Goal: Task Accomplishment & Management: Manage account settings

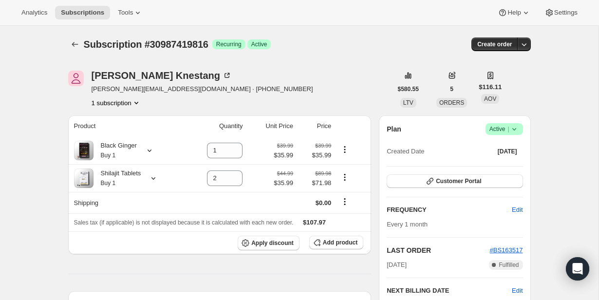
click at [519, 131] on span "Success Active |" at bounding box center [503, 129] width 37 height 12
click at [509, 151] on span "Pause subscription" at bounding box center [501, 148] width 54 height 7
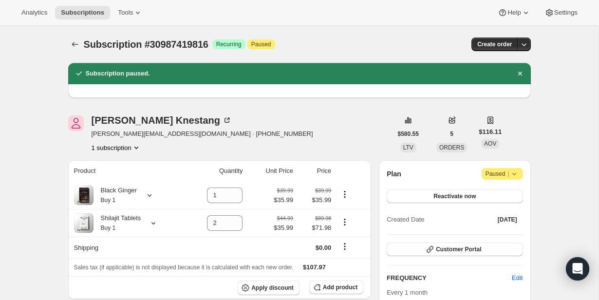
click at [335, 122] on div "[PERSON_NAME] [PERSON_NAME][EMAIL_ADDRESS][DOMAIN_NAME] · [PHONE_NUMBER] subscr…" at bounding box center [230, 133] width 324 height 37
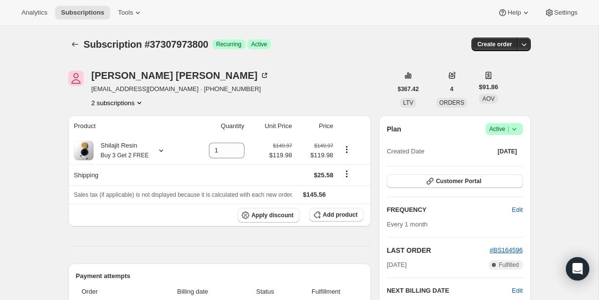
click at [515, 127] on icon at bounding box center [514, 129] width 10 height 10
click at [506, 158] on button "Cancel subscription" at bounding box center [501, 165] width 61 height 16
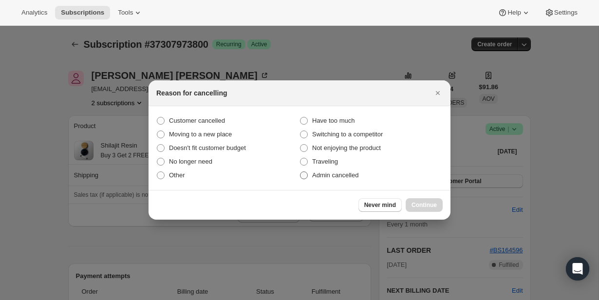
click at [347, 177] on span "Admin cancelled" at bounding box center [335, 174] width 46 height 7
click at [300, 172] on input "Admin cancelled" at bounding box center [300, 171] width 0 height 0
radio input "true"
click at [415, 196] on div "Never mind Continue" at bounding box center [299, 205] width 302 height 30
click at [416, 204] on span "Continue" at bounding box center [423, 205] width 25 height 8
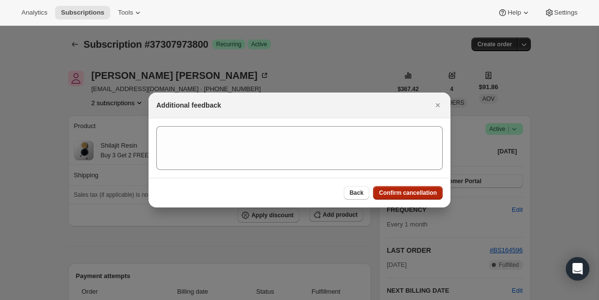
click at [412, 191] on span "Confirm cancellation" at bounding box center [408, 193] width 58 height 8
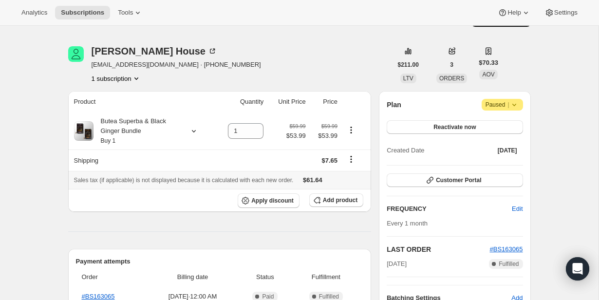
scroll to position [26, 0]
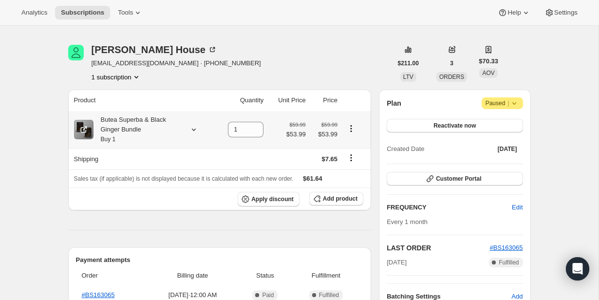
click at [351, 128] on icon "Product actions" at bounding box center [351, 129] width 10 height 10
click at [267, 158] on td at bounding box center [287, 158] width 42 height 21
click at [350, 130] on icon "Product actions" at bounding box center [351, 129] width 10 height 10
click at [271, 158] on td at bounding box center [287, 158] width 42 height 21
click at [195, 130] on icon at bounding box center [194, 130] width 10 height 10
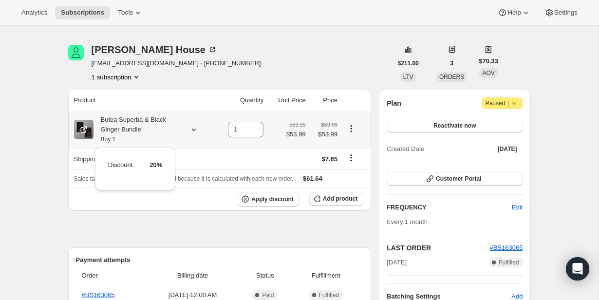
click at [357, 130] on button "Product actions" at bounding box center [351, 128] width 16 height 11
click at [355, 150] on span "Swap variant" at bounding box center [351, 147] width 37 height 7
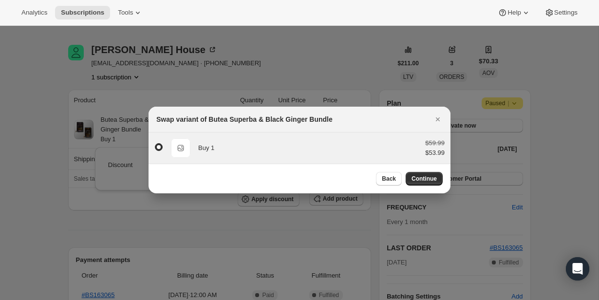
click at [353, 152] on div "Buy 1" at bounding box center [307, 148] width 219 height 10
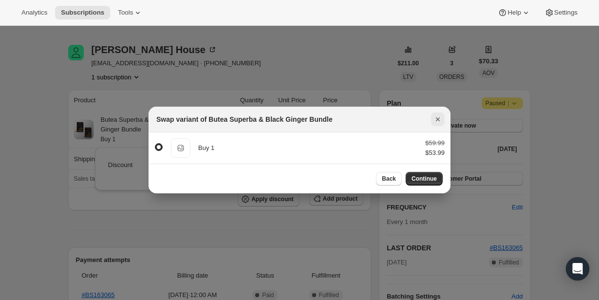
click at [435, 117] on icon "Close" at bounding box center [438, 119] width 10 height 10
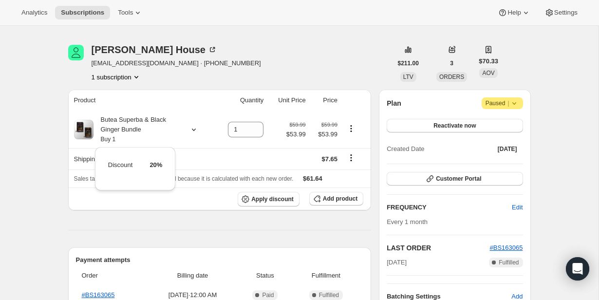
click at [512, 107] on icon at bounding box center [514, 103] width 10 height 10
click at [431, 104] on div "Plan Attention Paused |" at bounding box center [455, 103] width 136 height 12
click at [350, 129] on icon "Product actions" at bounding box center [351, 129] width 10 height 10
click at [382, 106] on div "Plan Attention Paused | Reactivate now Created Date Jul 20, 2025 Customer Porta…" at bounding box center [454, 200] width 151 height 220
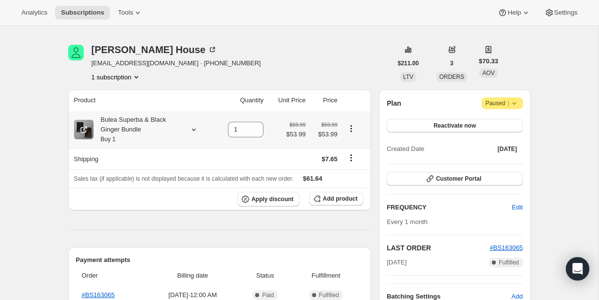
click at [352, 127] on icon "Product actions" at bounding box center [351, 129] width 10 height 10
click at [346, 47] on div "Bryan House dwhouse@gmail.com · +18167979084 1 subscription" at bounding box center [230, 63] width 324 height 37
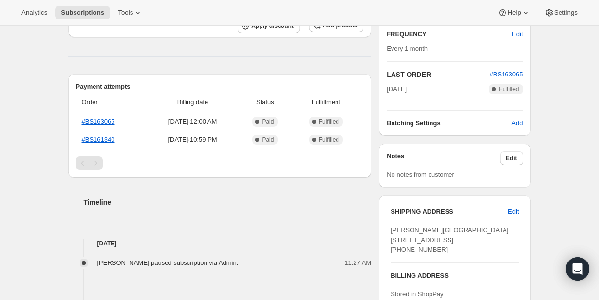
scroll to position [0, 0]
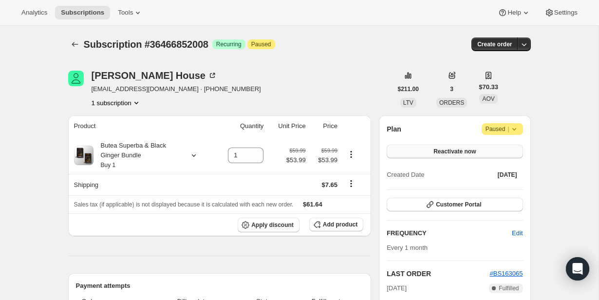
click at [430, 151] on button "Reactivate now" at bounding box center [455, 152] width 136 height 14
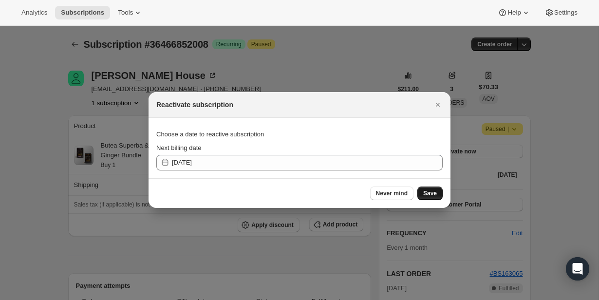
click at [430, 194] on span "Save" at bounding box center [430, 193] width 14 height 8
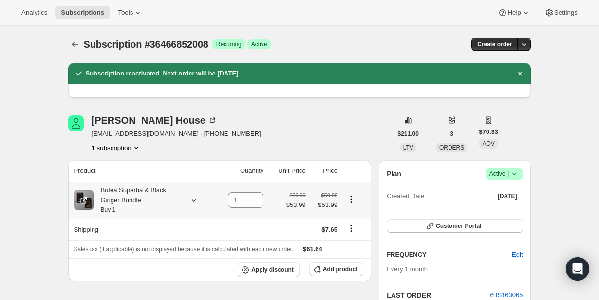
click at [352, 202] on icon "Product actions" at bounding box center [351, 199] width 10 height 10
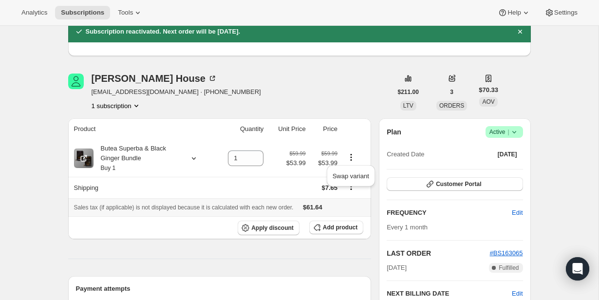
scroll to position [46, 0]
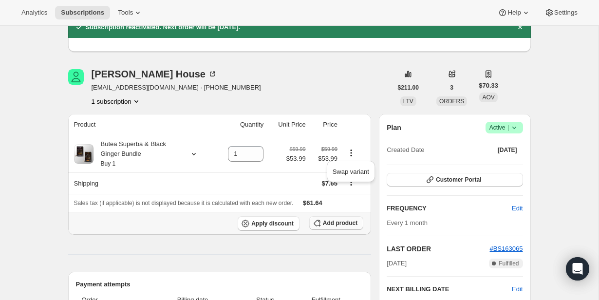
click at [335, 226] on span "Add product" at bounding box center [340, 223] width 35 height 8
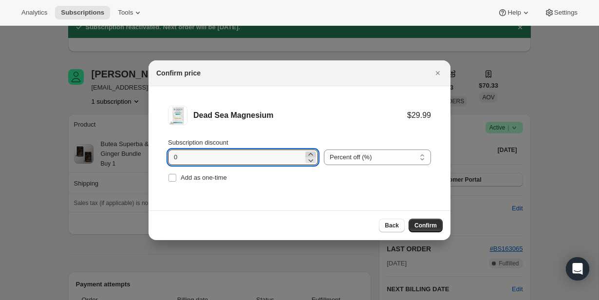
click at [308, 152] on icon ":rid:" at bounding box center [311, 154] width 10 height 10
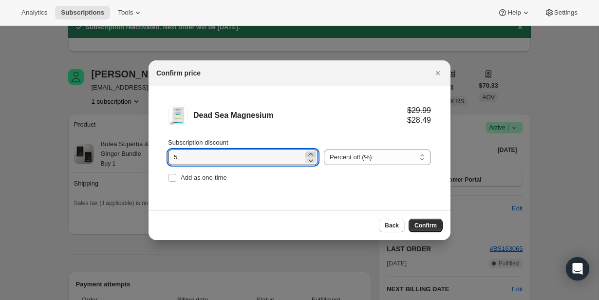
click at [308, 152] on icon ":rid:" at bounding box center [311, 154] width 10 height 10
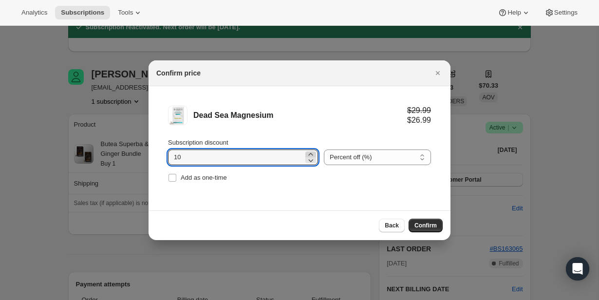
click at [308, 152] on icon ":rid:" at bounding box center [311, 154] width 10 height 10
click at [308, 161] on icon ":rid:" at bounding box center [311, 160] width 10 height 10
type input "10"
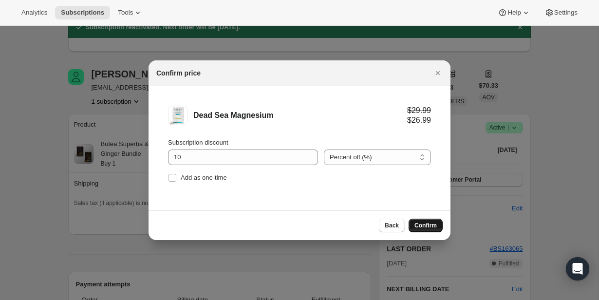
click at [421, 223] on span "Confirm" at bounding box center [425, 226] width 22 height 8
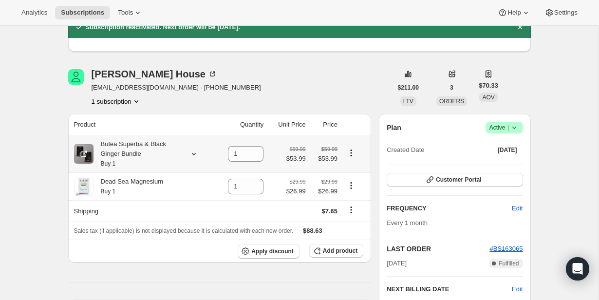
click at [352, 154] on icon "Product actions" at bounding box center [351, 153] width 10 height 10
click at [312, 149] on div "$59.99 $53.99" at bounding box center [325, 153] width 26 height 19
click at [253, 155] on icon at bounding box center [256, 157] width 10 height 10
type input "0"
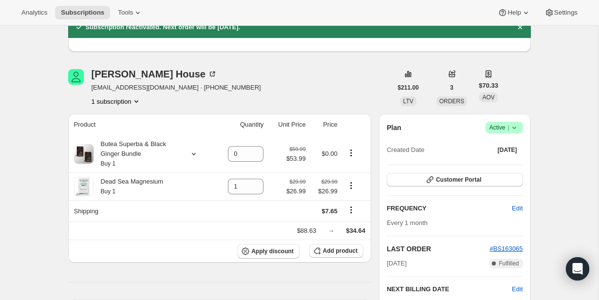
click at [303, 94] on div "Bryan House dwhouse@gmail.com · +18167979084 1 subscription" at bounding box center [230, 87] width 324 height 37
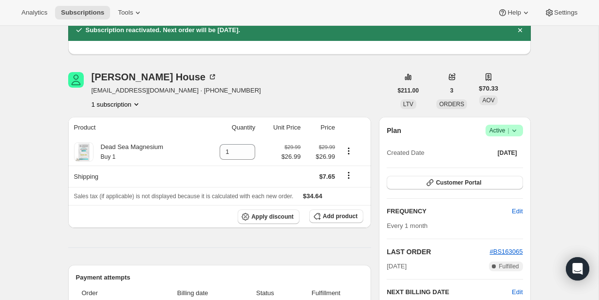
scroll to position [46, 0]
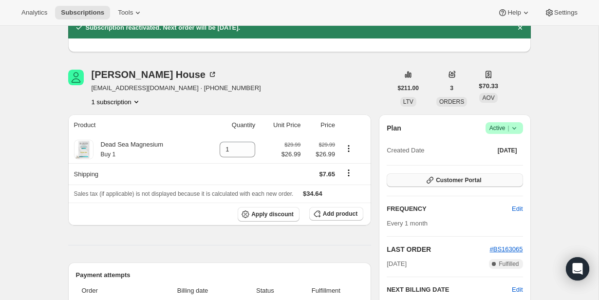
click at [428, 184] on icon "button" at bounding box center [430, 180] width 10 height 10
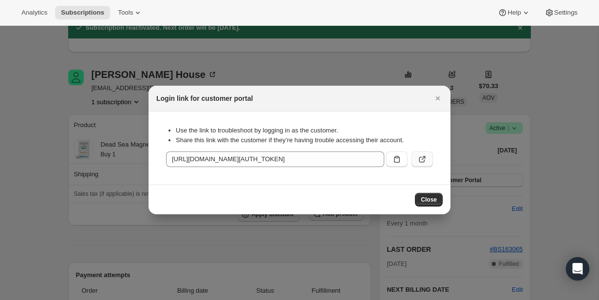
click at [421, 162] on icon ":rp6:" at bounding box center [422, 159] width 10 height 10
click at [237, 71] on div at bounding box center [299, 150] width 599 height 300
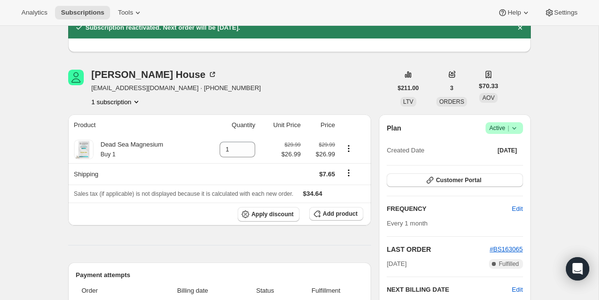
scroll to position [20, 0]
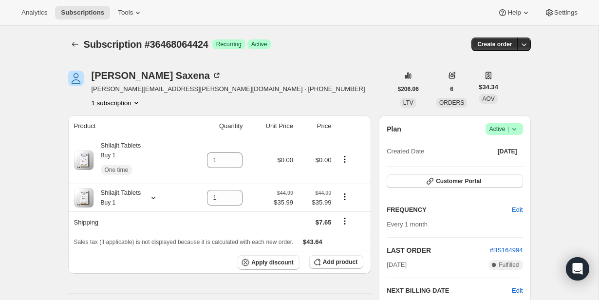
click at [525, 133] on div "Plan Success Active | Created Date [DATE] Customer Portal FREQUENCY Edit Every …" at bounding box center [454, 241] width 151 height 252
click at [511, 133] on icon at bounding box center [514, 129] width 10 height 10
click at [507, 159] on button "Cancel subscription" at bounding box center [501, 165] width 61 height 16
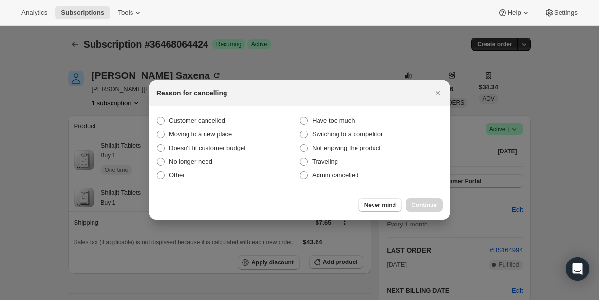
click at [346, 182] on section "Customer cancelled Have too much Moving to a new place Switching to a competito…" at bounding box center [299, 148] width 302 height 84
click at [346, 180] on label "Admin cancelled" at bounding box center [370, 175] width 143 height 14
click at [350, 177] on span "Admin cancelled" at bounding box center [335, 174] width 46 height 7
click at [300, 172] on input "Admin cancelled" at bounding box center [300, 171] width 0 height 0
radio input "true"
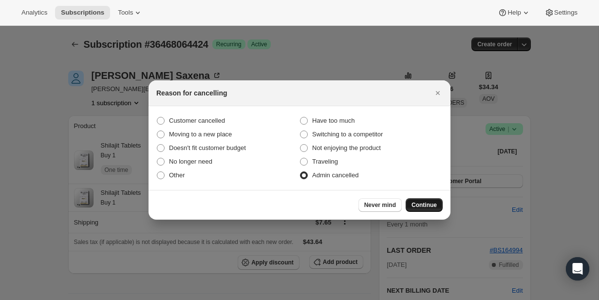
click at [425, 204] on span "Continue" at bounding box center [423, 205] width 25 height 8
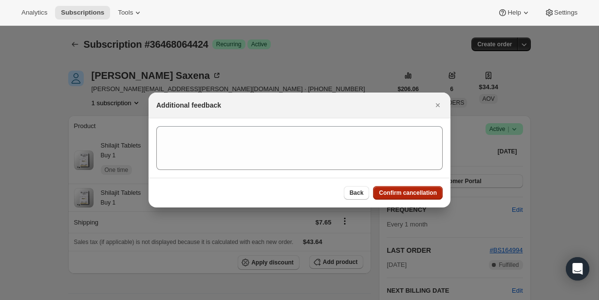
click at [422, 196] on span "Confirm cancellation" at bounding box center [408, 193] width 58 height 8
